Goal: Transaction & Acquisition: Purchase product/service

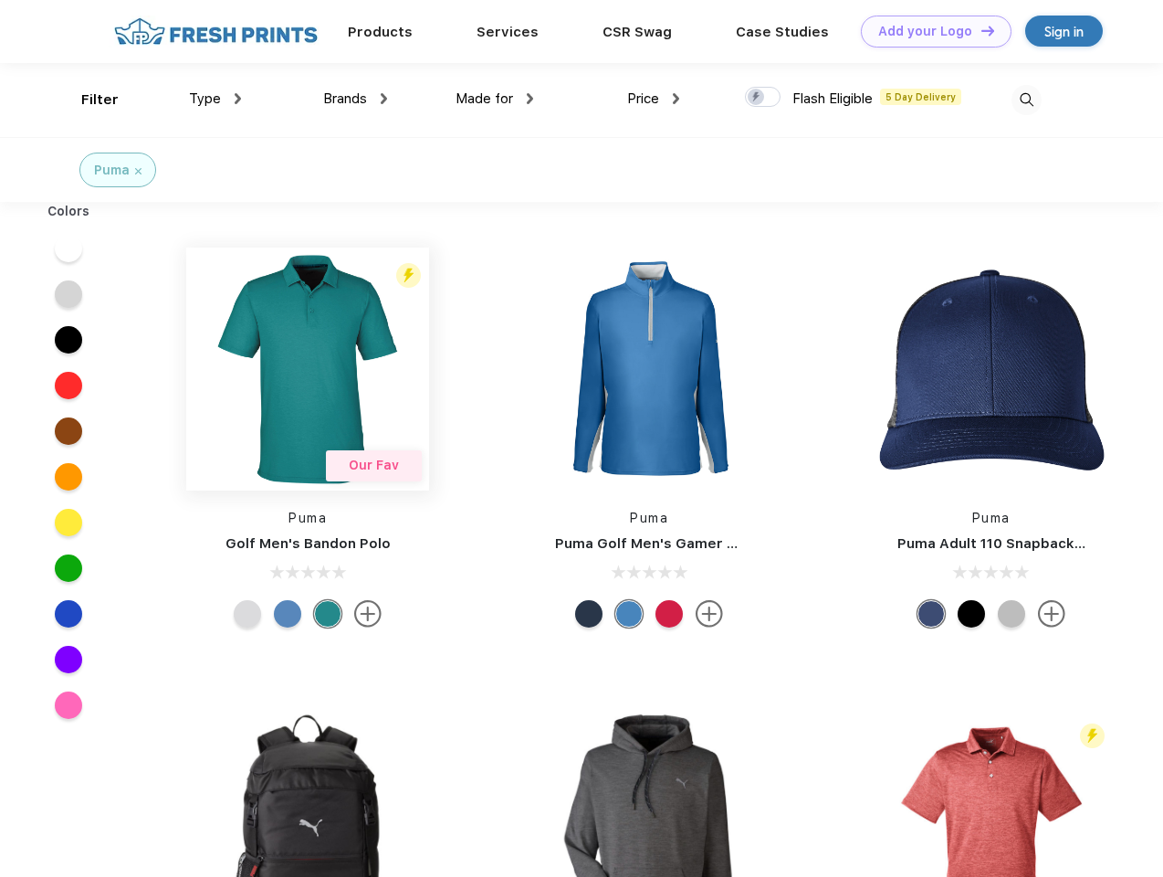
scroll to position [1, 0]
click at [929, 31] on link "Add your Logo Design Tool" at bounding box center [936, 32] width 151 height 32
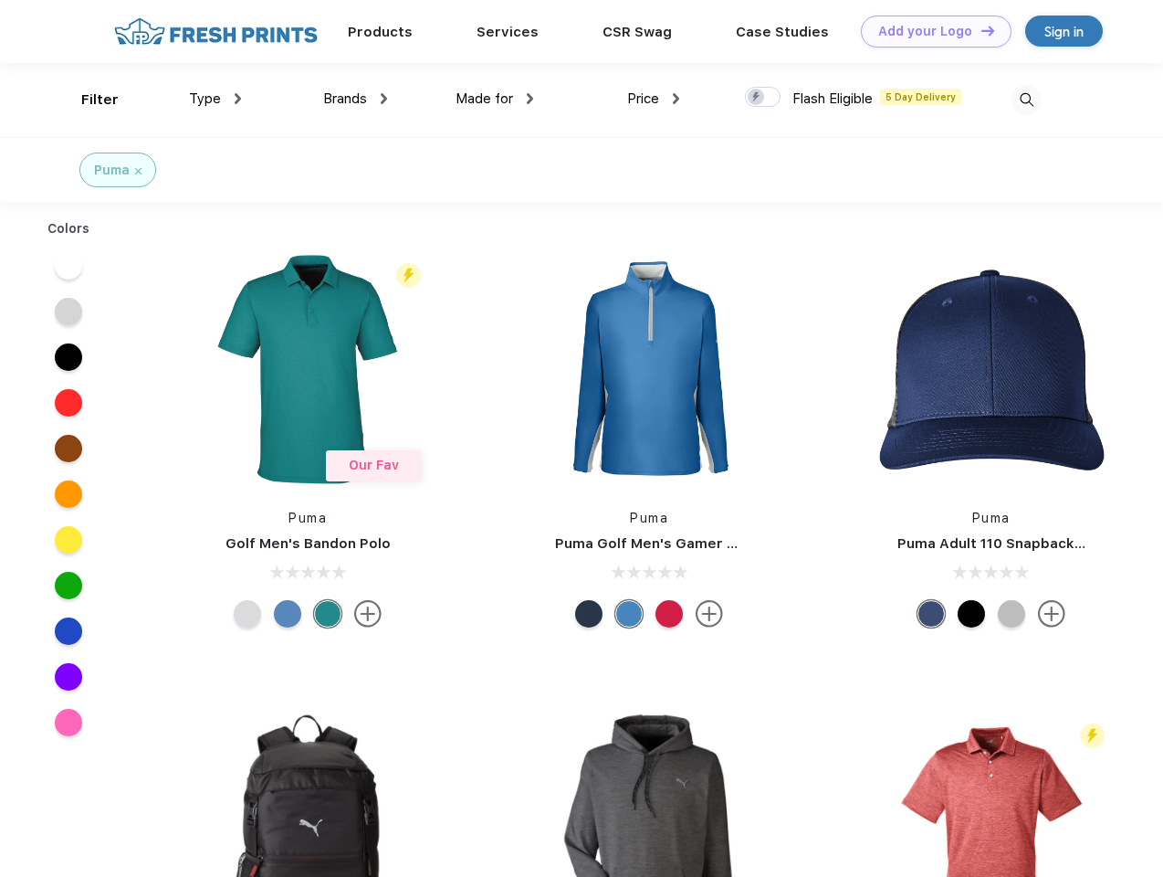
click at [0, 0] on div "Design Tool" at bounding box center [0, 0] width 0 height 0
click at [980, 30] on link "Add your Logo Design Tool" at bounding box center [936, 32] width 151 height 32
click at [88, 100] on div "Filter" at bounding box center [99, 99] width 37 height 21
click at [215, 99] on span "Type" at bounding box center [205, 98] width 32 height 16
click at [355, 99] on span "Brands" at bounding box center [345, 98] width 44 height 16
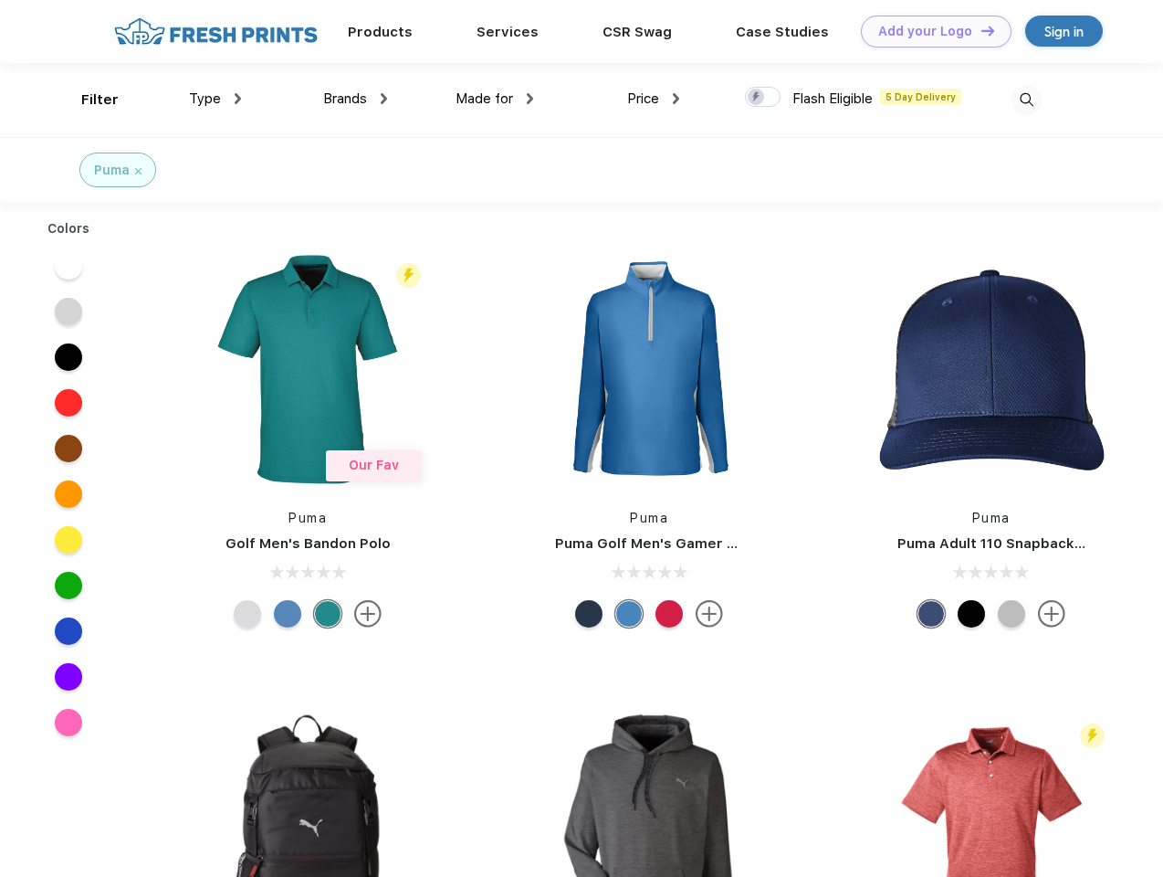
click at [495, 99] on span "Made for" at bounding box center [485, 98] width 58 height 16
click at [654, 99] on span "Price" at bounding box center [643, 98] width 32 height 16
click at [763, 98] on div at bounding box center [763, 97] width 36 height 20
click at [757, 98] on input "checkbox" at bounding box center [751, 92] width 12 height 12
click at [1026, 100] on img at bounding box center [1027, 100] width 30 height 30
